Goal: Transaction & Acquisition: Purchase product/service

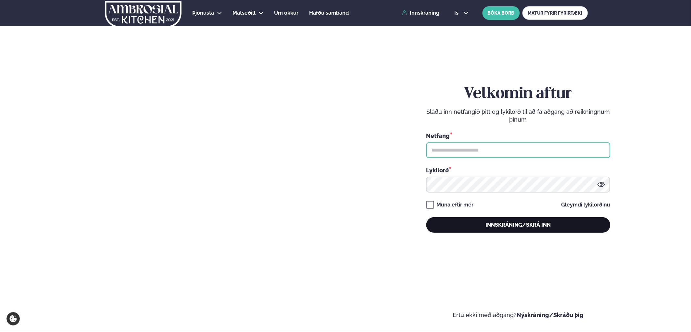
type input "**********"
click at [489, 225] on button "Innskráning/Skrá inn" at bounding box center [519, 225] width 184 height 16
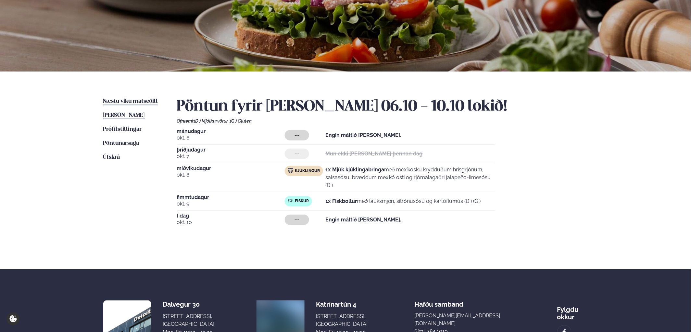
click at [122, 103] on span "Næstu viku matseðill" at bounding box center [130, 101] width 55 height 6
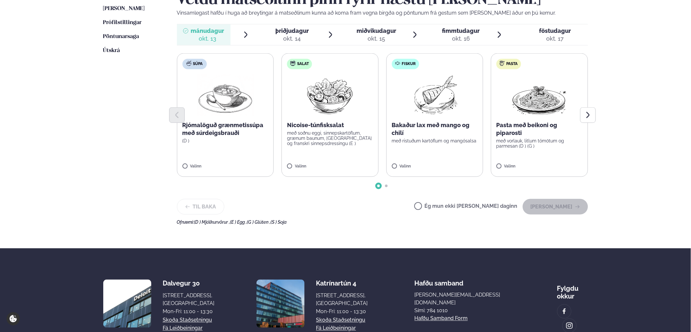
scroll to position [180, 0]
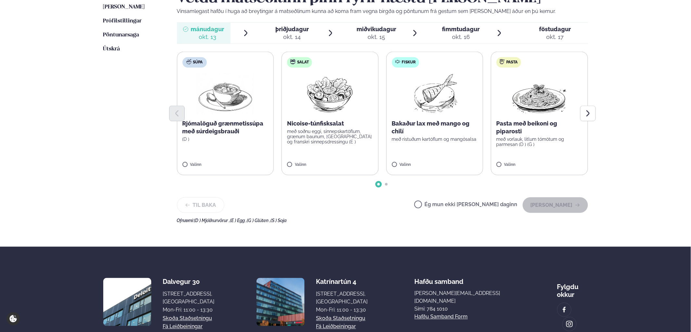
click at [376, 28] on span "miðvikudagur" at bounding box center [377, 29] width 40 height 7
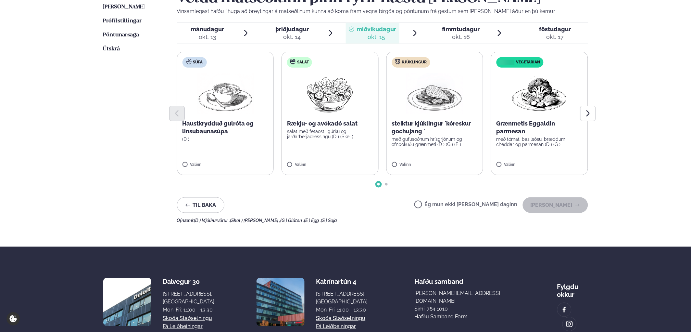
click at [434, 124] on p "steiktur kjúklingur ´kóreskur gochujang ´" at bounding box center [435, 128] width 86 height 16
click at [566, 207] on button "[PERSON_NAME]" at bounding box center [555, 205] width 65 height 16
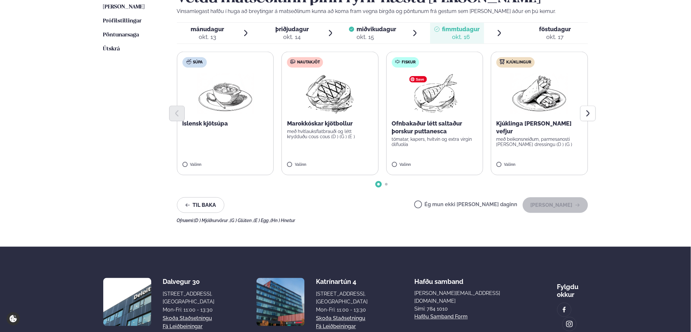
click at [369, 34] on div "okt. 15" at bounding box center [377, 37] width 40 height 8
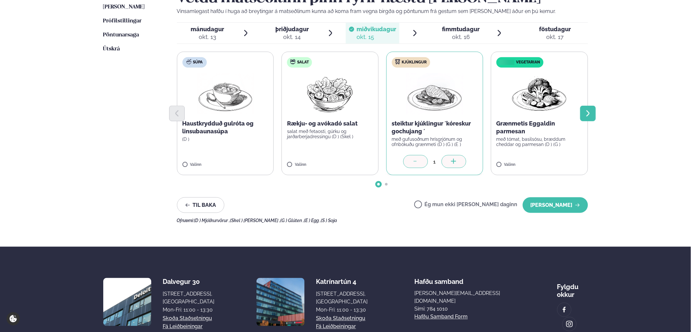
click at [588, 115] on icon "Next slide" at bounding box center [588, 113] width 3 height 6
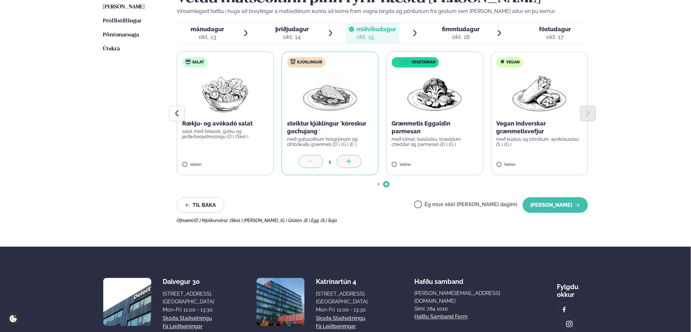
drag, startPoint x: 491, startPoint y: 38, endPoint x: 462, endPoint y: 33, distance: 29.6
click at [485, 38] on li "fimmtudagur fim. [DATE]" at bounding box center [467, 33] width 73 height 21
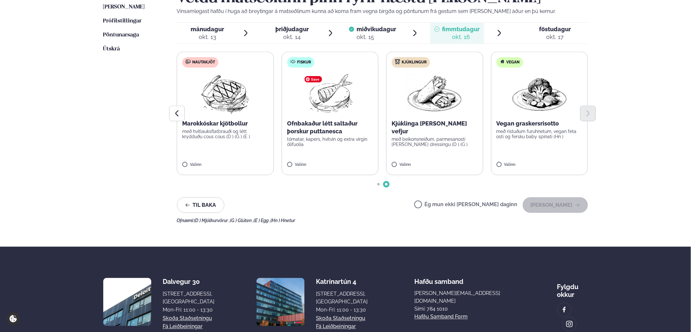
click at [335, 89] on img at bounding box center [331, 94] width 58 height 42
click at [568, 204] on button "[PERSON_NAME]" at bounding box center [555, 205] width 65 height 16
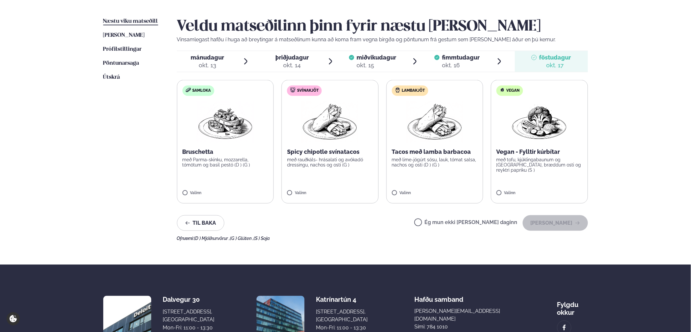
scroll to position [72, 0]
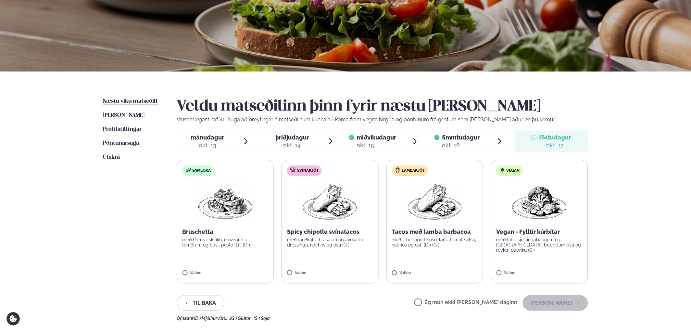
click at [454, 135] on span "fimmtudagur" at bounding box center [462, 137] width 38 height 7
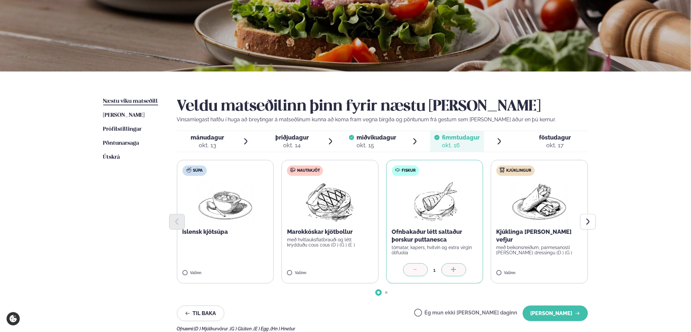
click at [377, 144] on div "okt. 15" at bounding box center [377, 145] width 40 height 8
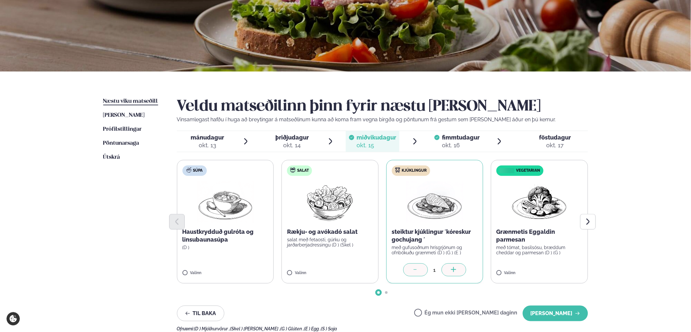
scroll to position [33, 0]
